Goal: Feedback & Contribution: Leave review/rating

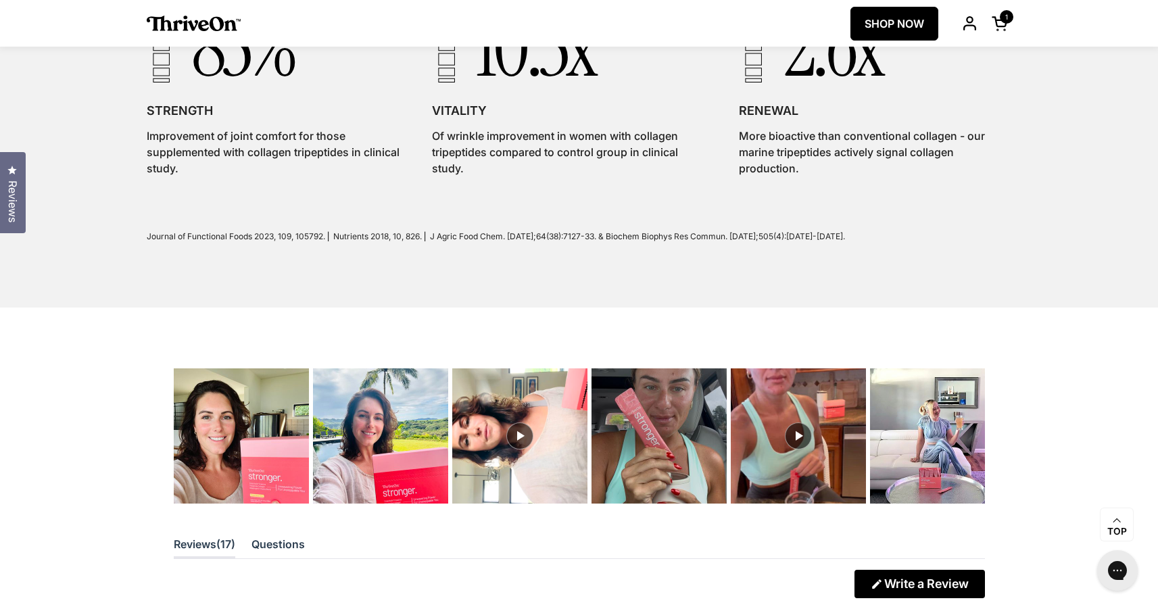
scroll to position [3222, 0]
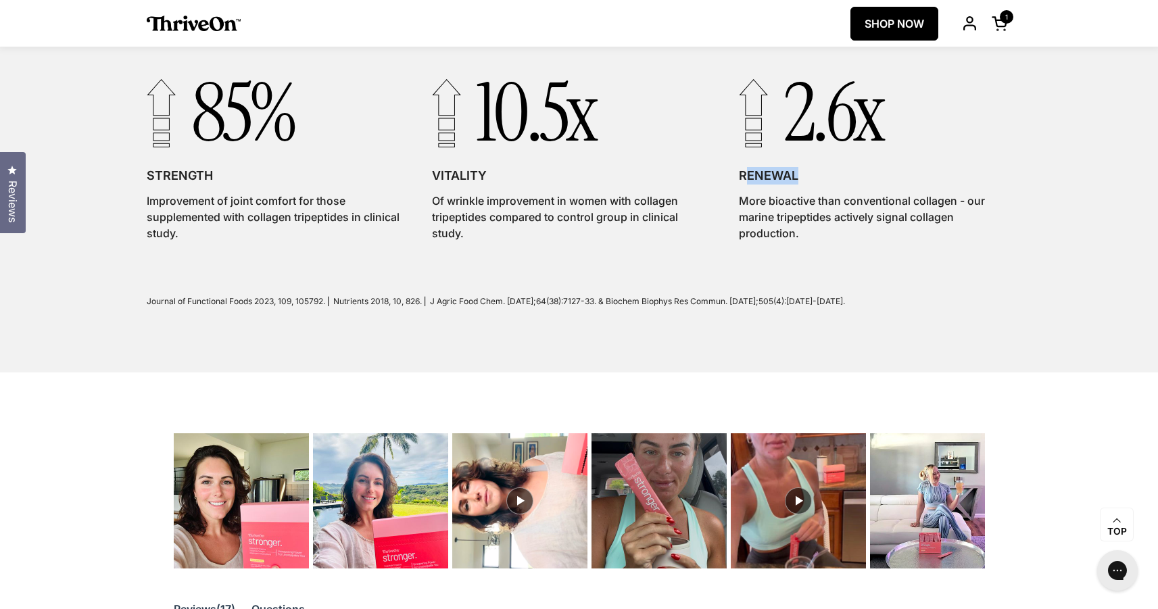
drag, startPoint x: 744, startPoint y: 181, endPoint x: 795, endPoint y: 180, distance: 50.7
click at [795, 180] on h3 "RENEWAL" at bounding box center [875, 176] width 273 height 18
click at [769, 185] on h3 "RENEWAL" at bounding box center [875, 176] width 273 height 18
click at [755, 182] on h3 "RENEWAL" at bounding box center [875, 176] width 273 height 18
drag, startPoint x: 741, startPoint y: 182, endPoint x: 801, endPoint y: 179, distance: 60.2
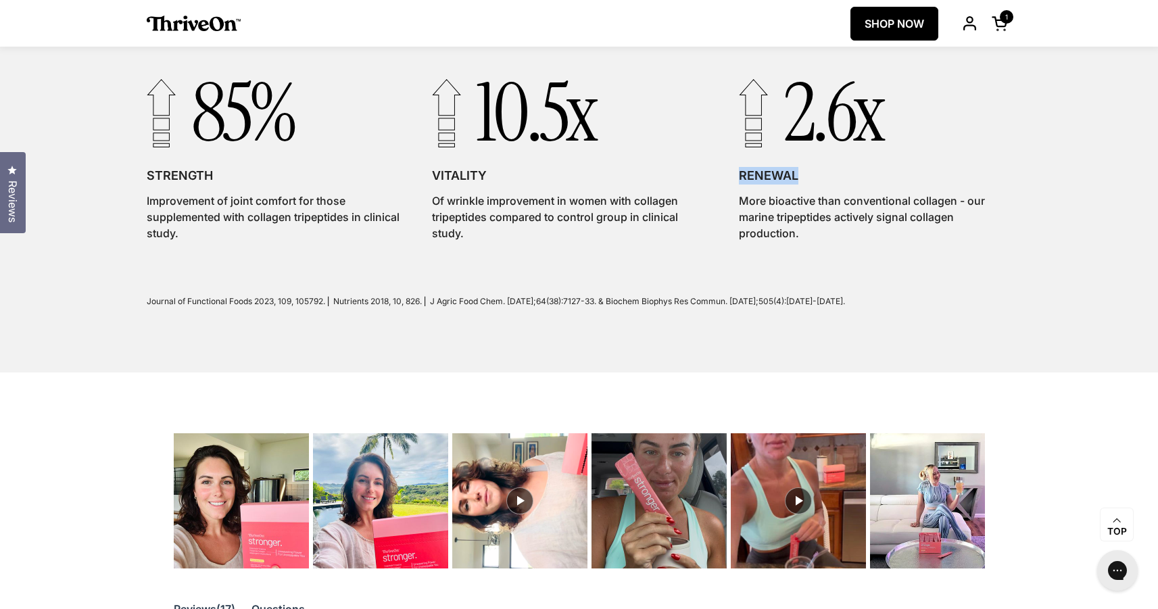
click at [801, 179] on h3 "RENEWAL" at bounding box center [875, 176] width 273 height 18
copy h3 "RENEWAL"
drag, startPoint x: 742, startPoint y: 205, endPoint x: 800, endPoint y: 243, distance: 70.3
click at [800, 241] on p "More bioactive than conventional collagen - our marine tripeptides actively sig…" at bounding box center [875, 217] width 273 height 49
copy p "More bioactive than conventional collagen - our marine tripeptides actively sig…"
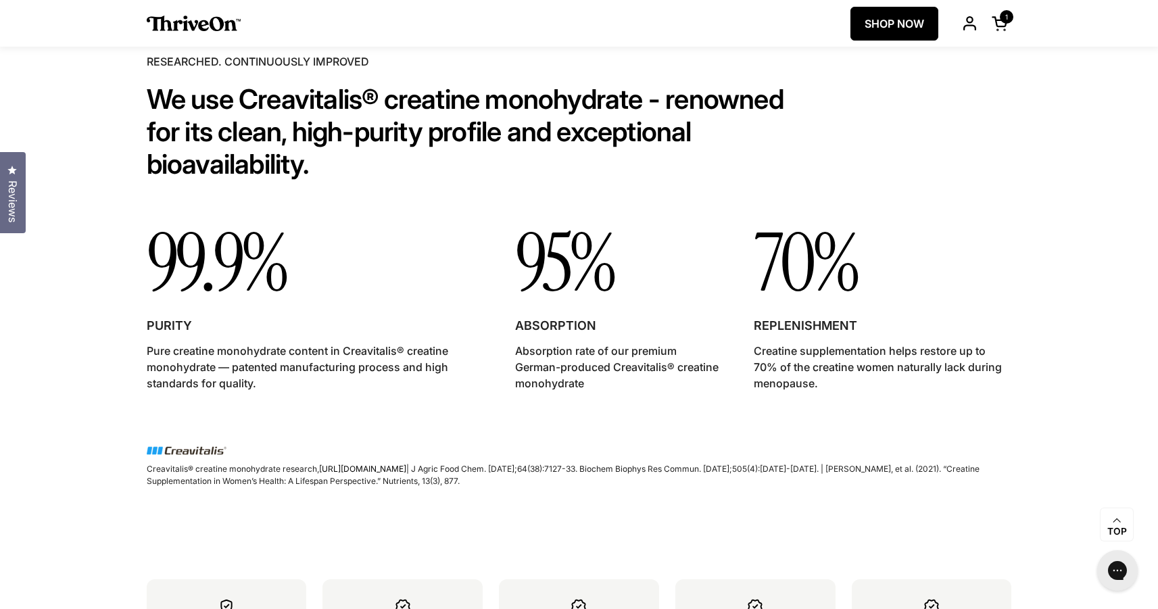
scroll to position [5142, 0]
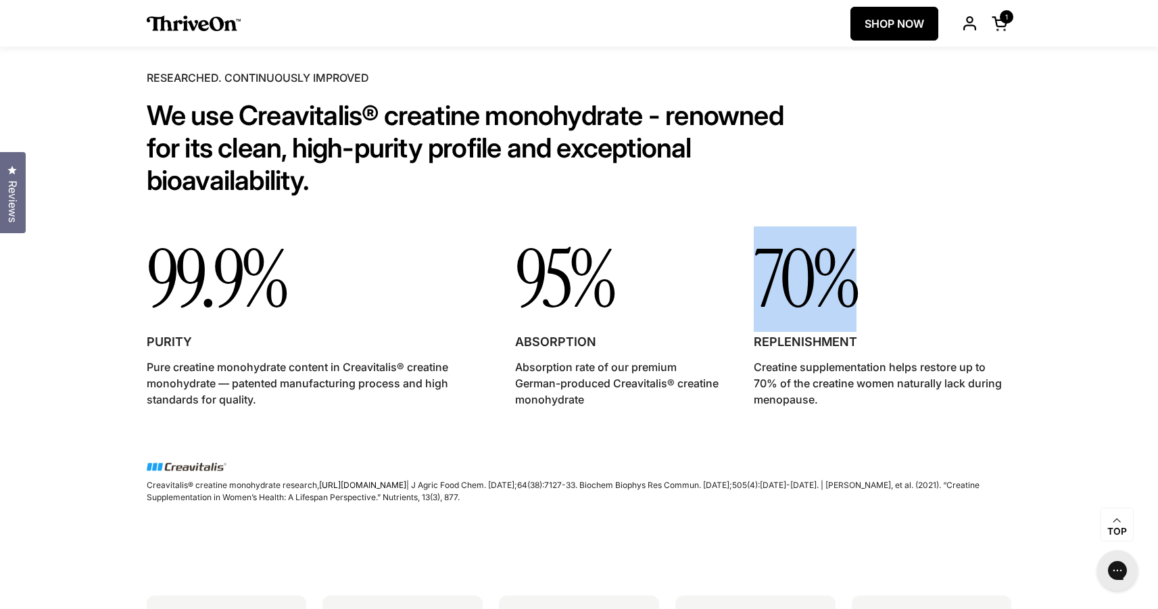
drag, startPoint x: 754, startPoint y: 289, endPoint x: 867, endPoint y: 290, distance: 112.9
click at [867, 290] on p "70%" at bounding box center [883, 279] width 258 height 78
copy p "70%"
drag, startPoint x: 756, startPoint y: 371, endPoint x: 816, endPoint y: 405, distance: 69.0
click at [816, 405] on p "Creatine supplementation helps restore up to 70% of the creatine women naturall…" at bounding box center [883, 383] width 258 height 49
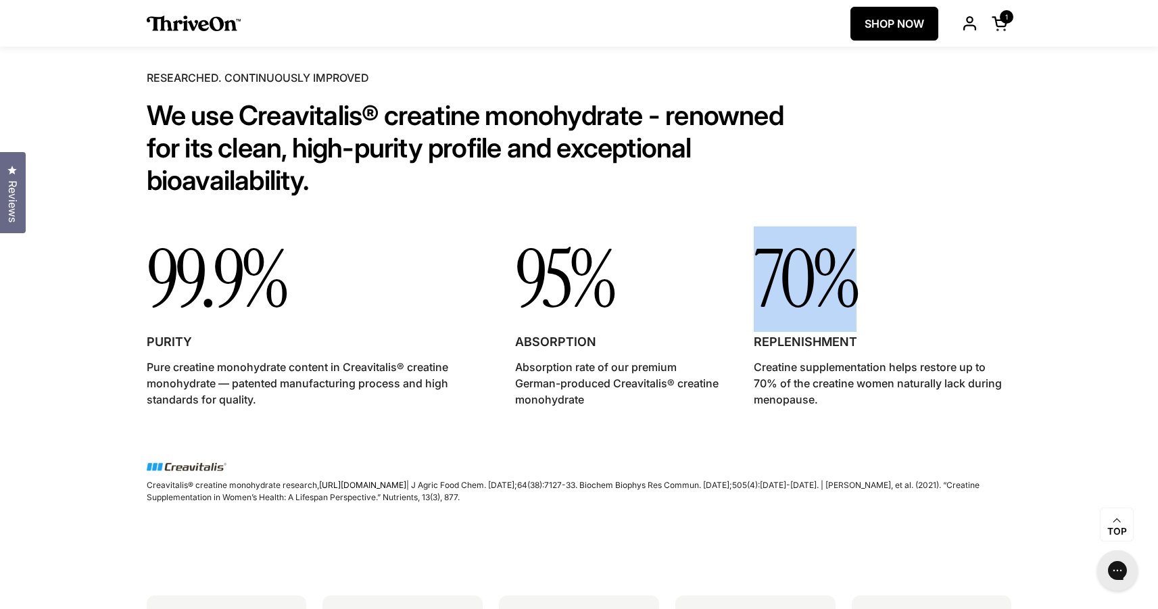
copy p "Creatine supplementation helps restore up to 70% of the creatine women naturall…"
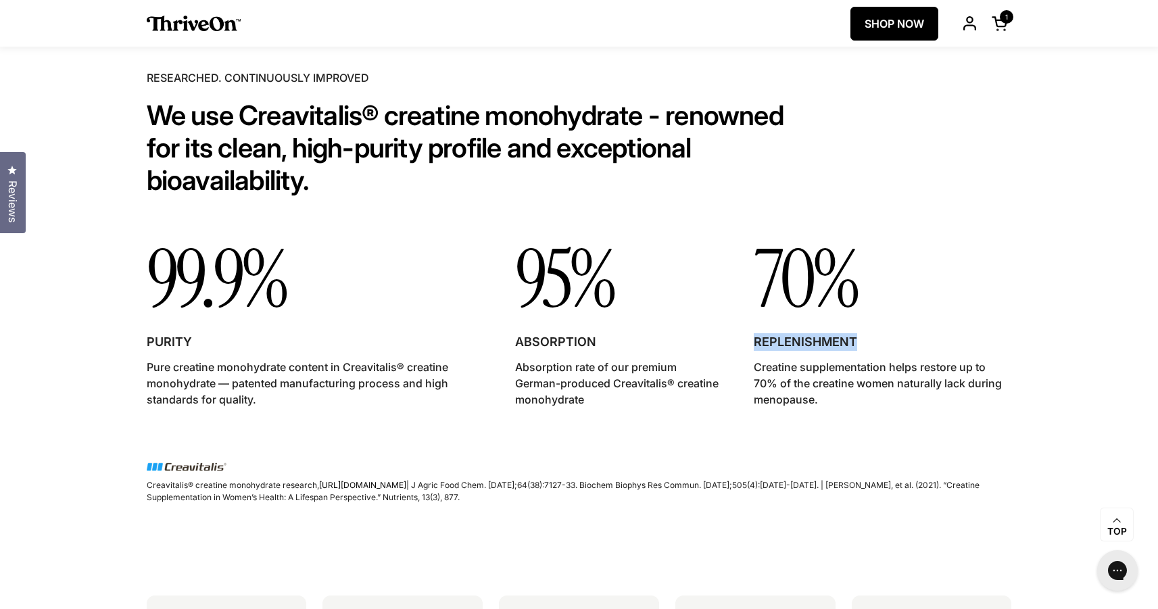
drag, startPoint x: 756, startPoint y: 345, endPoint x: 866, endPoint y: 345, distance: 110.2
click at [866, 345] on h3 "REPLENISHMENT" at bounding box center [883, 342] width 258 height 18
copy h3 "REPLENISHMENT"
drag, startPoint x: 596, startPoint y: 346, endPoint x: 510, endPoint y: 346, distance: 85.8
click at [510, 346] on div "99.9% PURITY Pure creatine monohydrate content in Creavitalis® creatine monohyd…" at bounding box center [579, 329] width 865 height 178
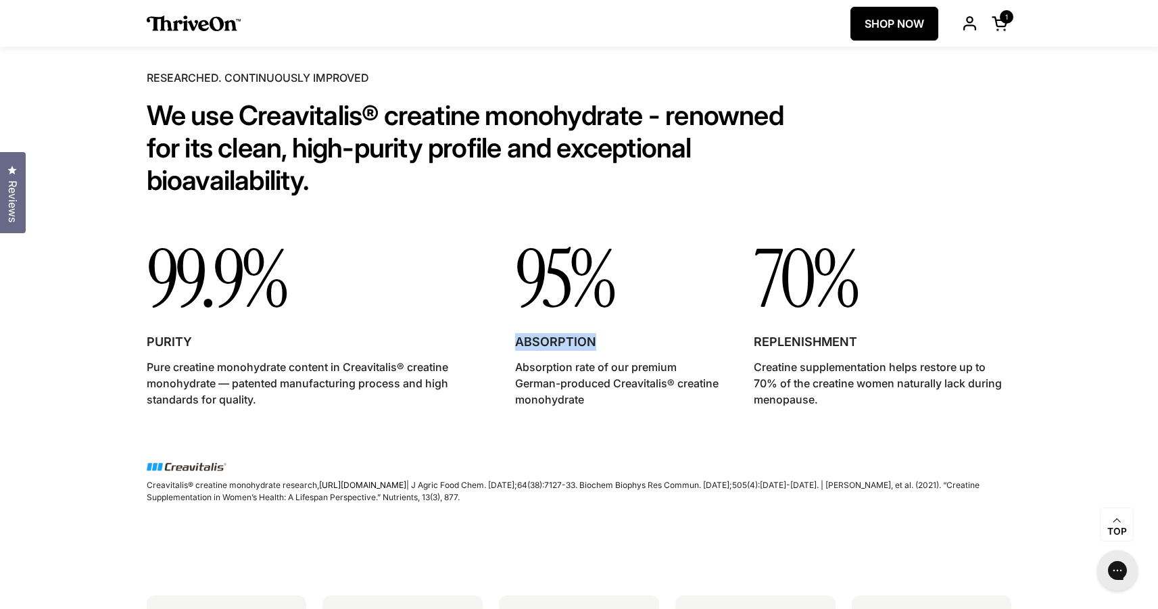
copy h3 "ABSORPTION"
drag, startPoint x: 146, startPoint y: 346, endPoint x: 189, endPoint y: 346, distance: 43.3
click at [189, 346] on h3 "PURITY" at bounding box center [315, 342] width 337 height 18
copy h3 "PURITY"
drag, startPoint x: 146, startPoint y: 370, endPoint x: 280, endPoint y: 417, distance: 141.7
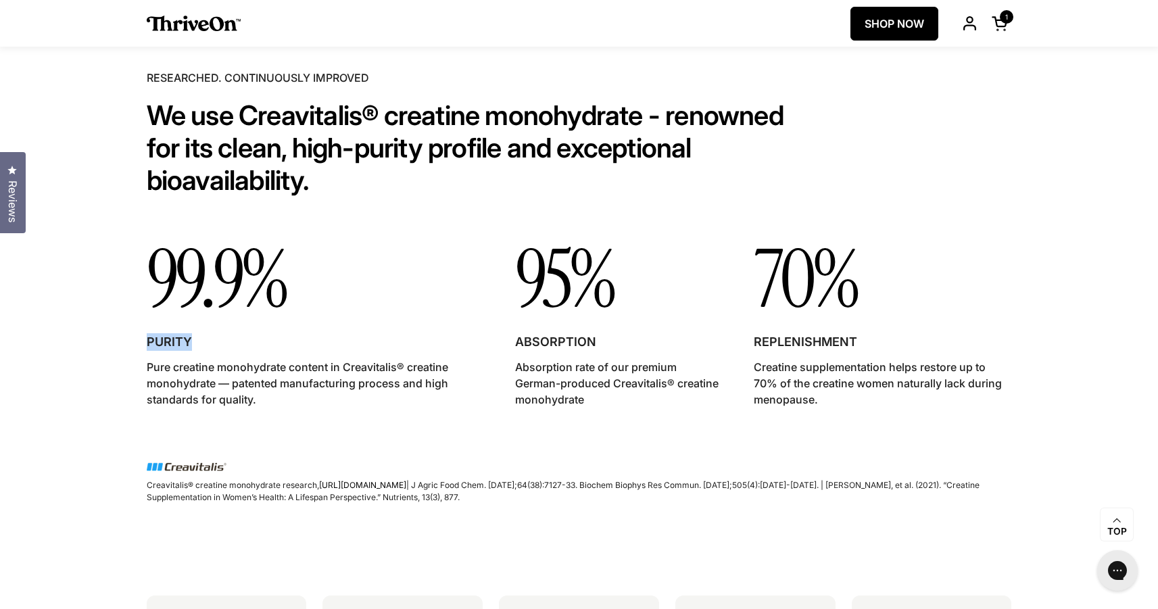
click at [280, 417] on div "99.9% PURITY Pure creatine monohydrate content in Creavitalis® creatine monohyd…" at bounding box center [315, 329] width 337 height 178
copy p "Pure creatine monohydrate content in Creavitalis® creatine monohydrate — patent…"
drag, startPoint x: 147, startPoint y: 491, endPoint x: 560, endPoint y: 500, distance: 412.4
click at [560, 500] on p "Creavitalis® creatine monohydrate research, [URL][DOMAIN_NAME] | J Agric Food C…" at bounding box center [579, 491] width 865 height 24
copy p "Creavitalis® creatine monohydrate research, [URL][DOMAIN_NAME] | J Agric Food C…"
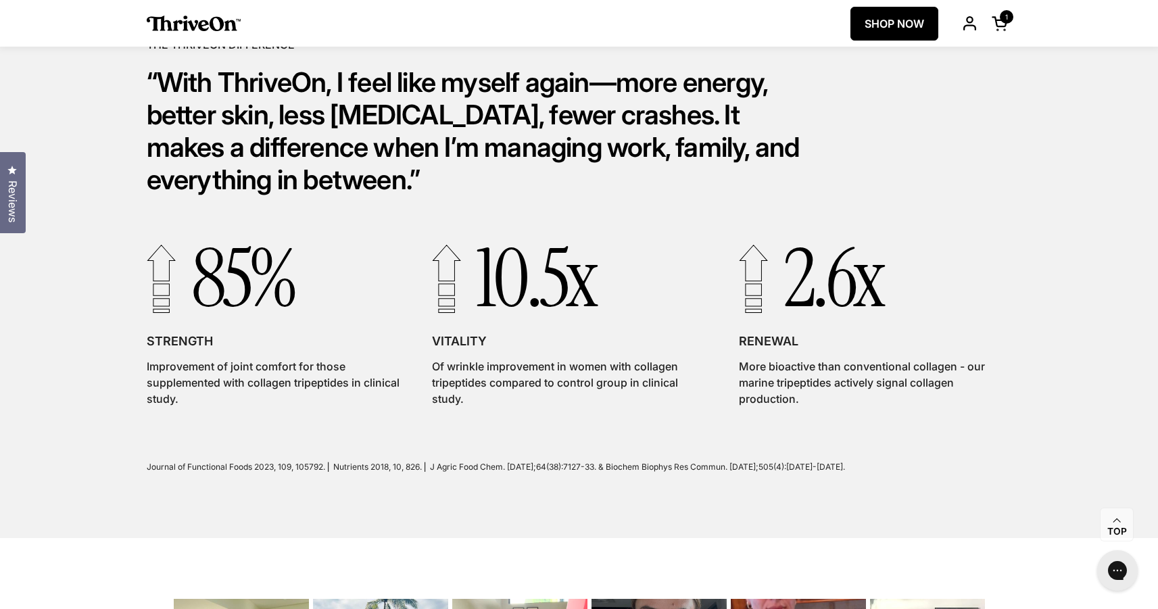
scroll to position [3052, 0]
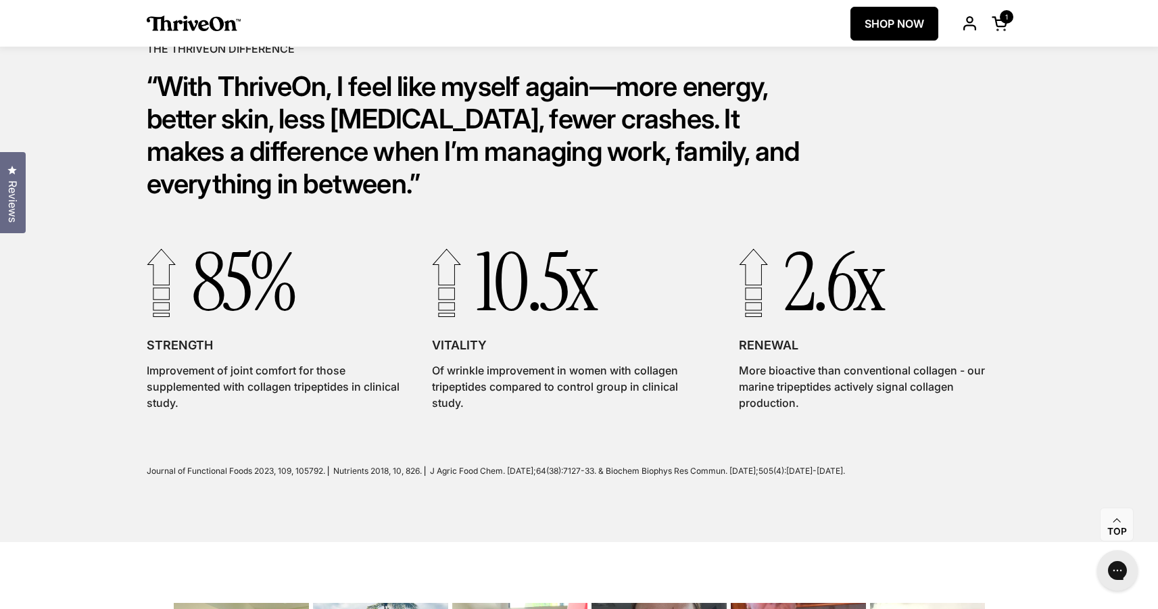
drag, startPoint x: 147, startPoint y: 474, endPoint x: 925, endPoint y: 482, distance: 778.0
click at [925, 477] on p "Journal of Functional Foods 2023, 109, 105792. ⎜ Nutrients 2018, 10, 826. ⎜ J A…" at bounding box center [579, 471] width 865 height 12
copy p "Journal of Functional Foods 2023, 109, 105792. ⎜ Nutrients 2018, 10, 826. ⎜ J A…"
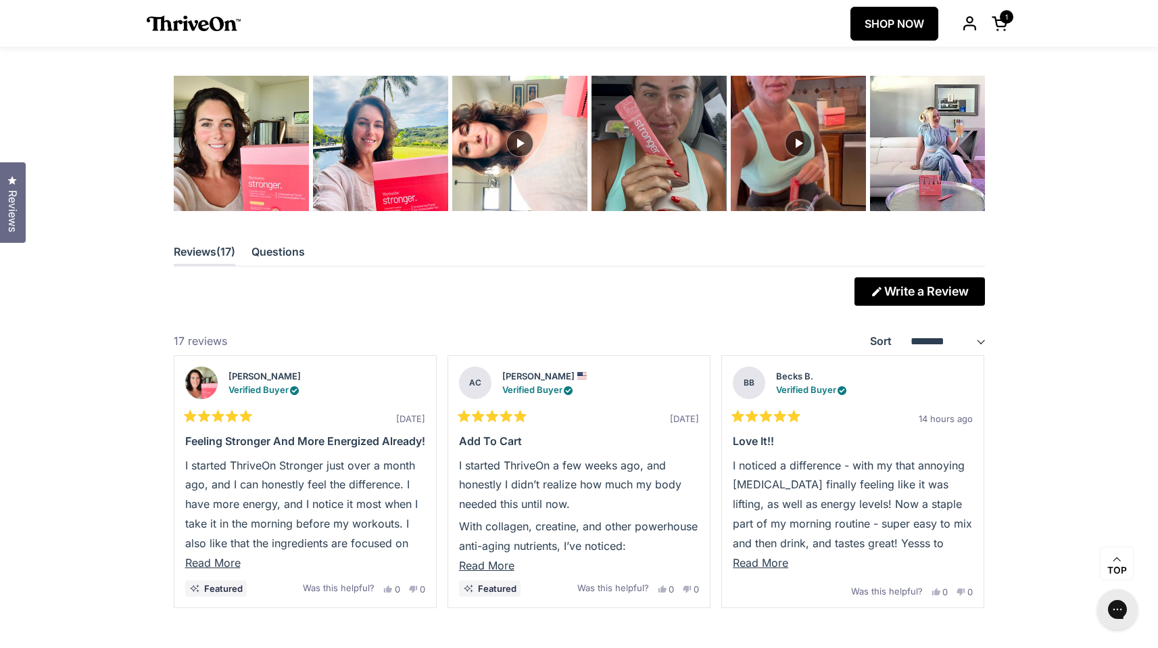
scroll to position [3590, 0]
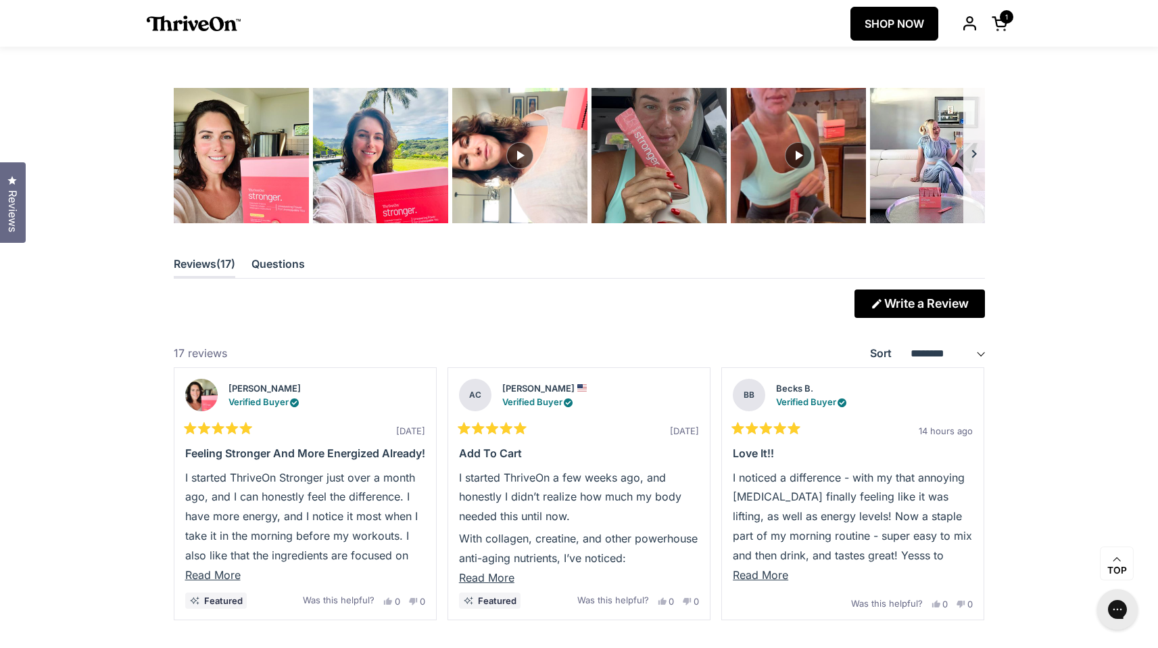
click at [973, 141] on button "Carousel of customer-uploaded media. Press left and right arrows to navigate. P…" at bounding box center [974, 155] width 22 height 135
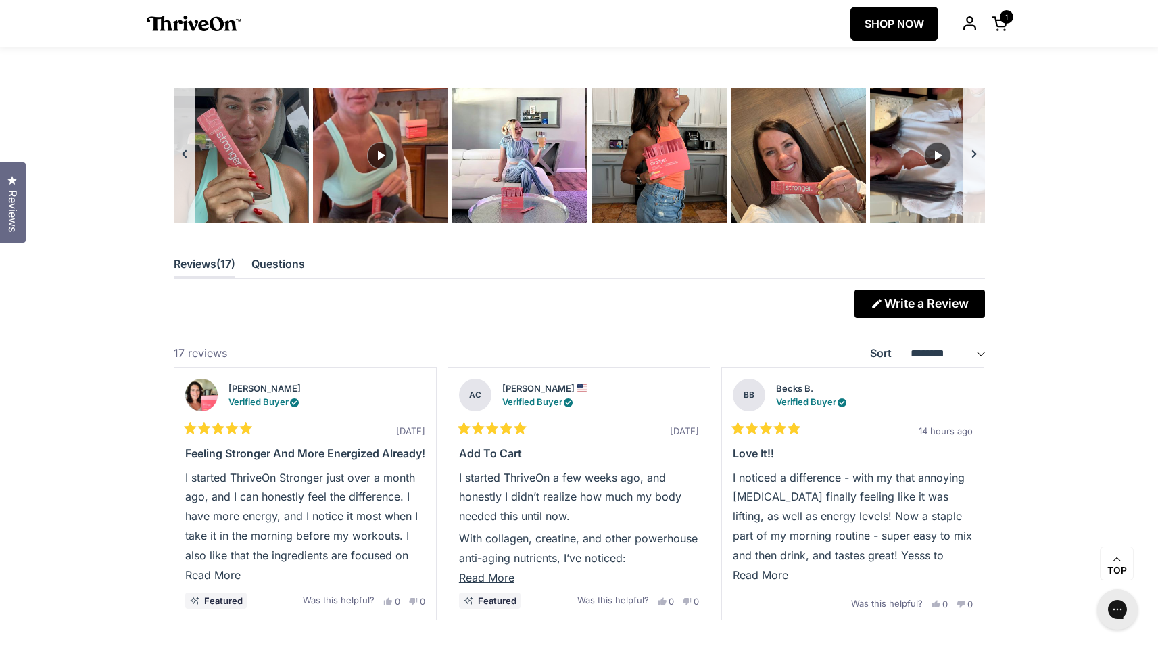
click at [973, 141] on button "Carousel of customer-uploaded media. Press left and right arrows to navigate. P…" at bounding box center [974, 155] width 22 height 135
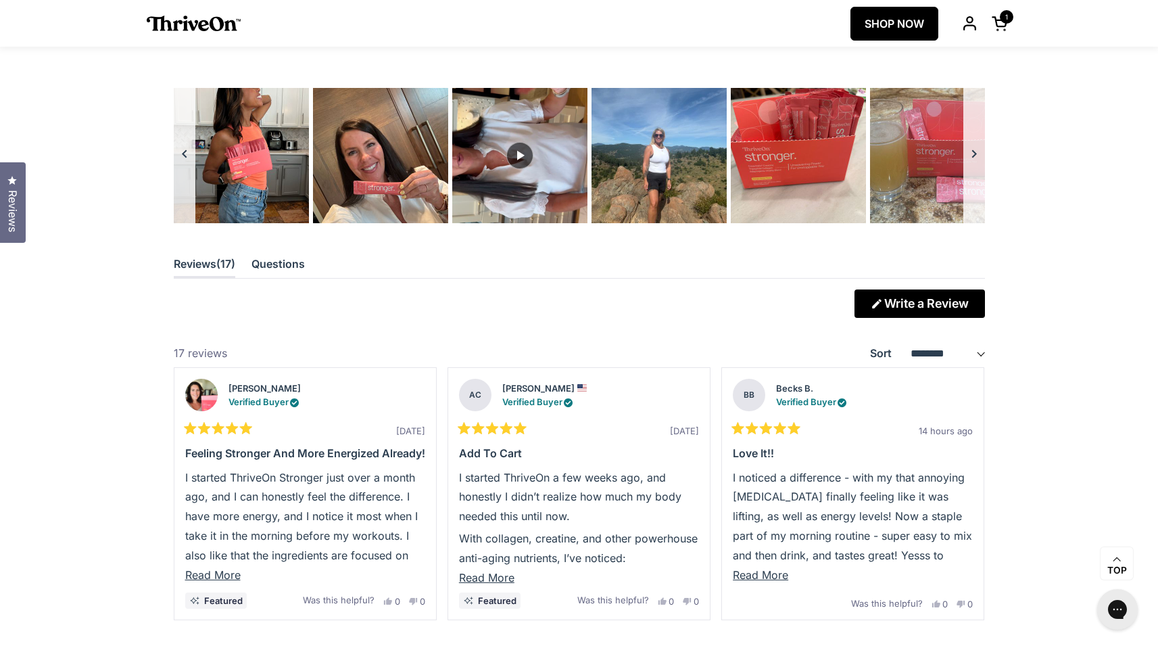
click at [973, 141] on button "Carousel of customer-uploaded media. Press left and right arrows to navigate. P…" at bounding box center [974, 155] width 22 height 135
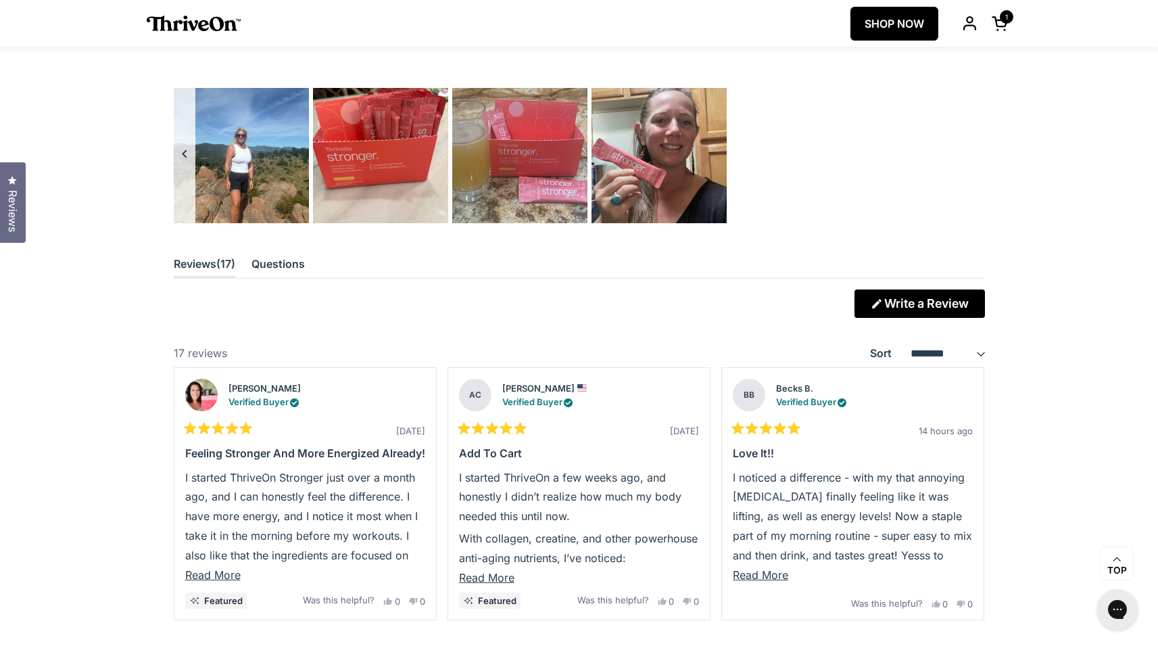
click at [184, 154] on button "Carousel of customer-uploaded media. Press left and right arrows to navigate. P…" at bounding box center [185, 155] width 22 height 135
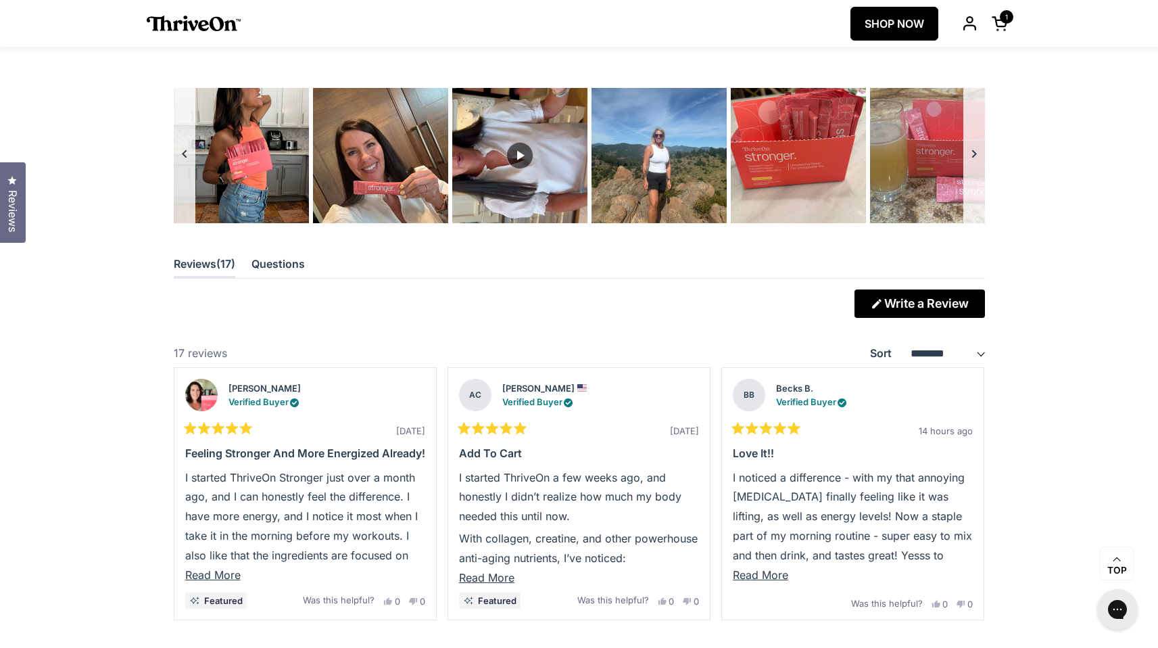
click at [178, 171] on button "Carousel of customer-uploaded media. Press left and right arrows to navigate. P…" at bounding box center [185, 155] width 22 height 135
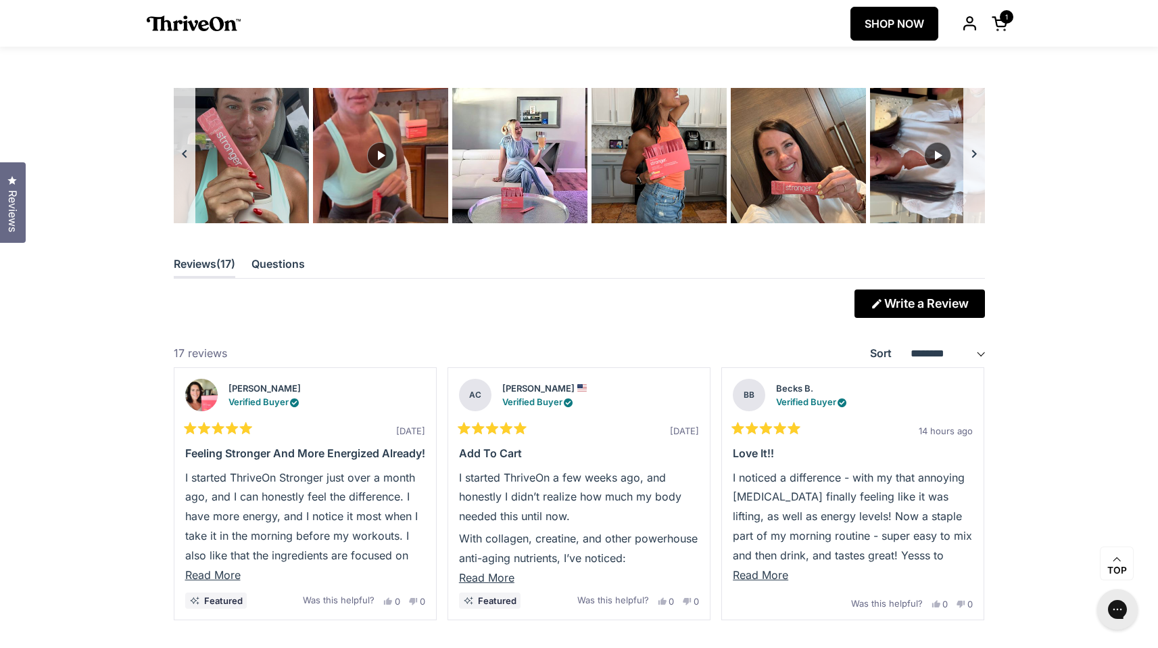
click at [178, 170] on button "Carousel of customer-uploaded media. Press left and right arrows to navigate. P…" at bounding box center [185, 155] width 22 height 135
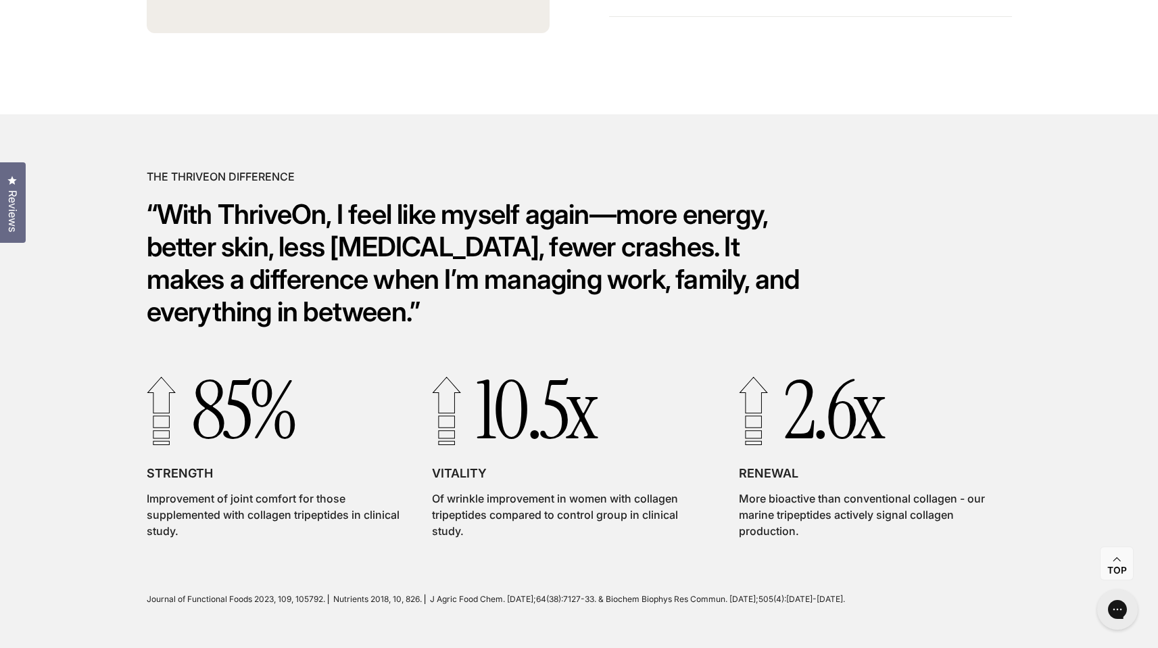
scroll to position [3071, 0]
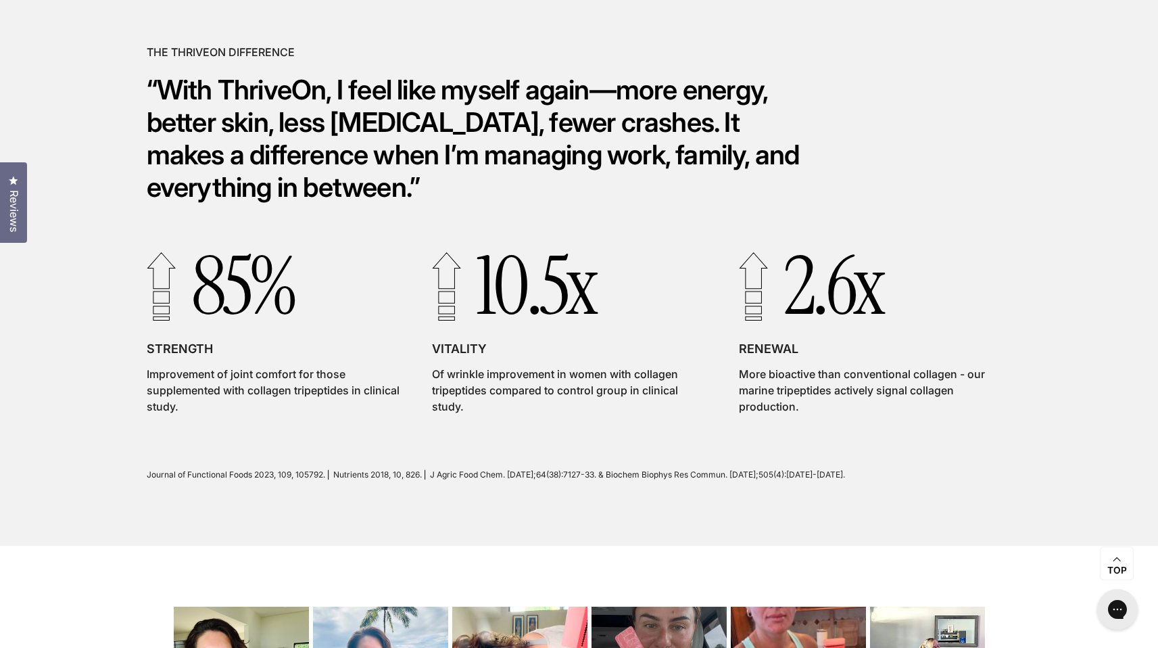
click at [7, 193] on span "Reviews" at bounding box center [14, 211] width 18 height 42
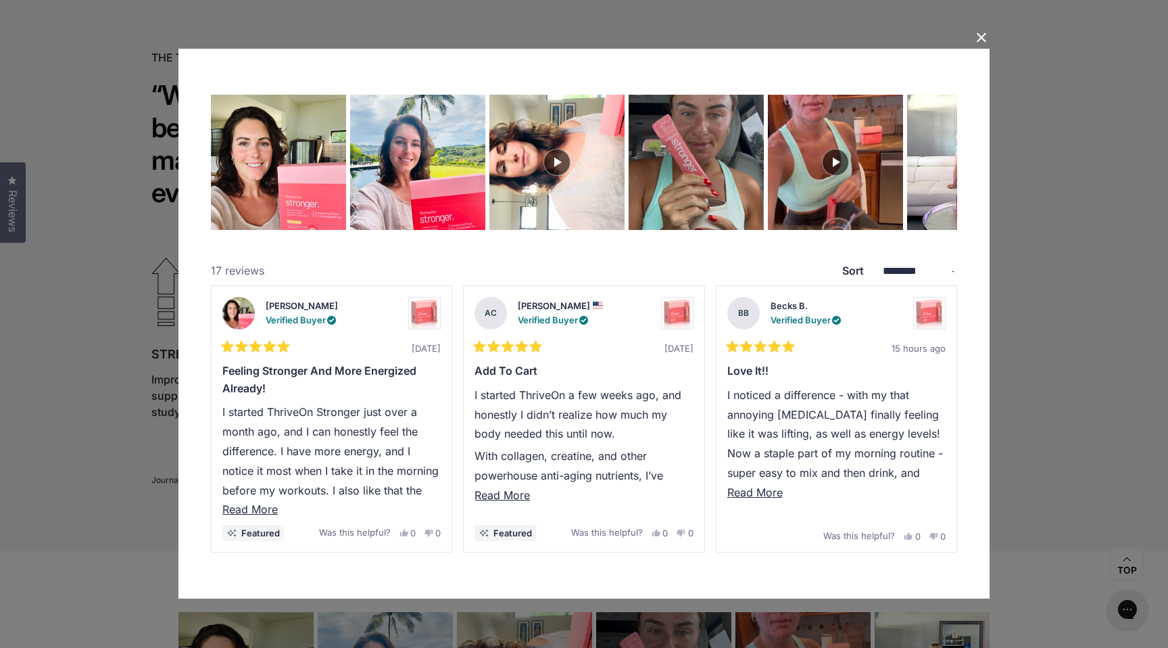
click at [986, 34] on button "Close Dialog" at bounding box center [982, 38] width 22 height 22
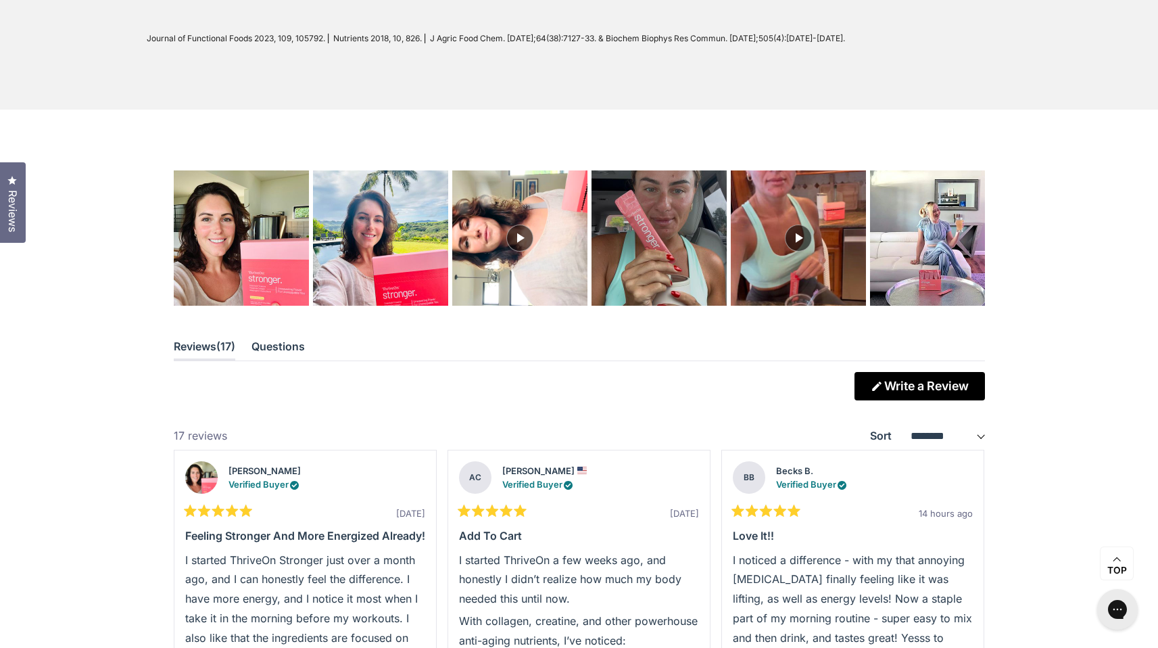
scroll to position [3514, 0]
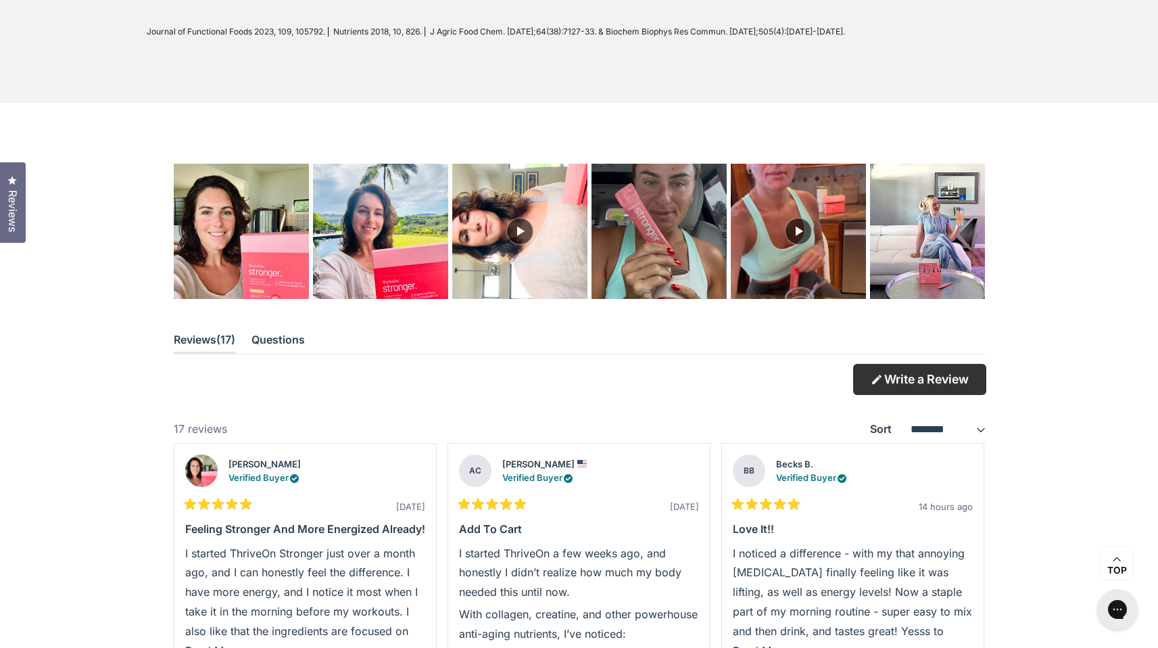
click at [902, 388] on link "Write a Review (Opens in a new window)" at bounding box center [919, 379] width 130 height 28
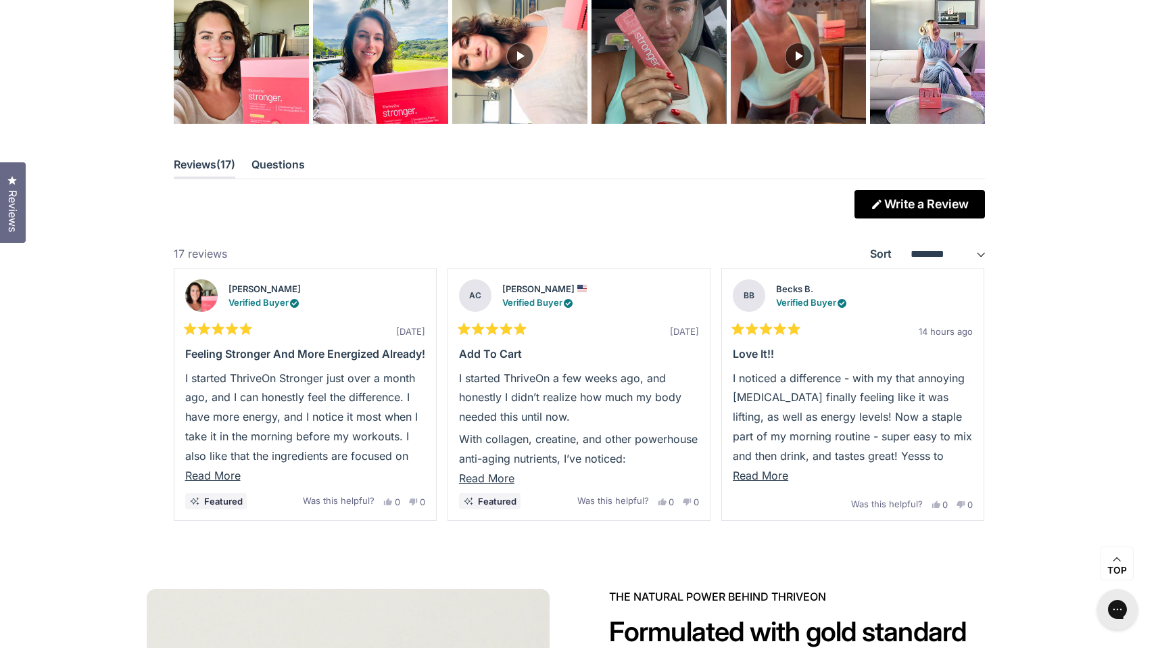
scroll to position [3691, 0]
